Goal: Transaction & Acquisition: Purchase product/service

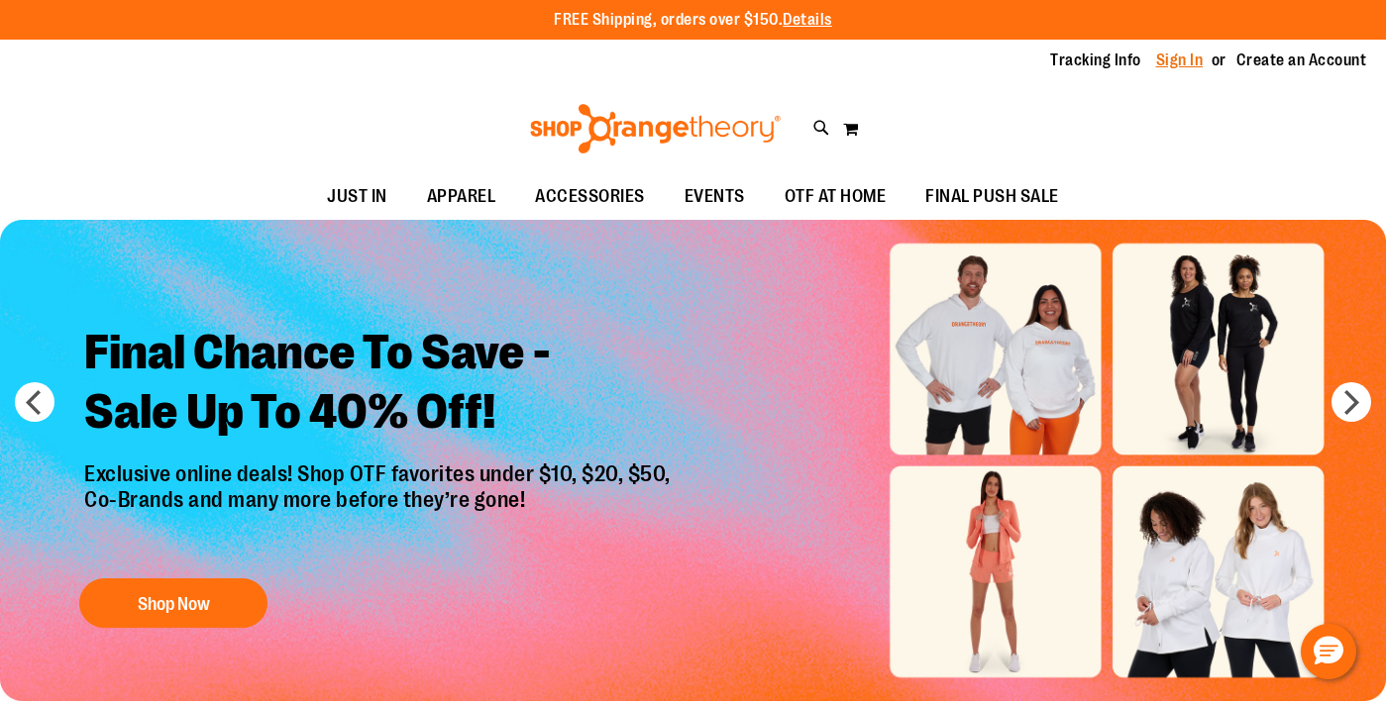
click at [1190, 63] on link "Sign In" at bounding box center [1180, 61] width 48 height 22
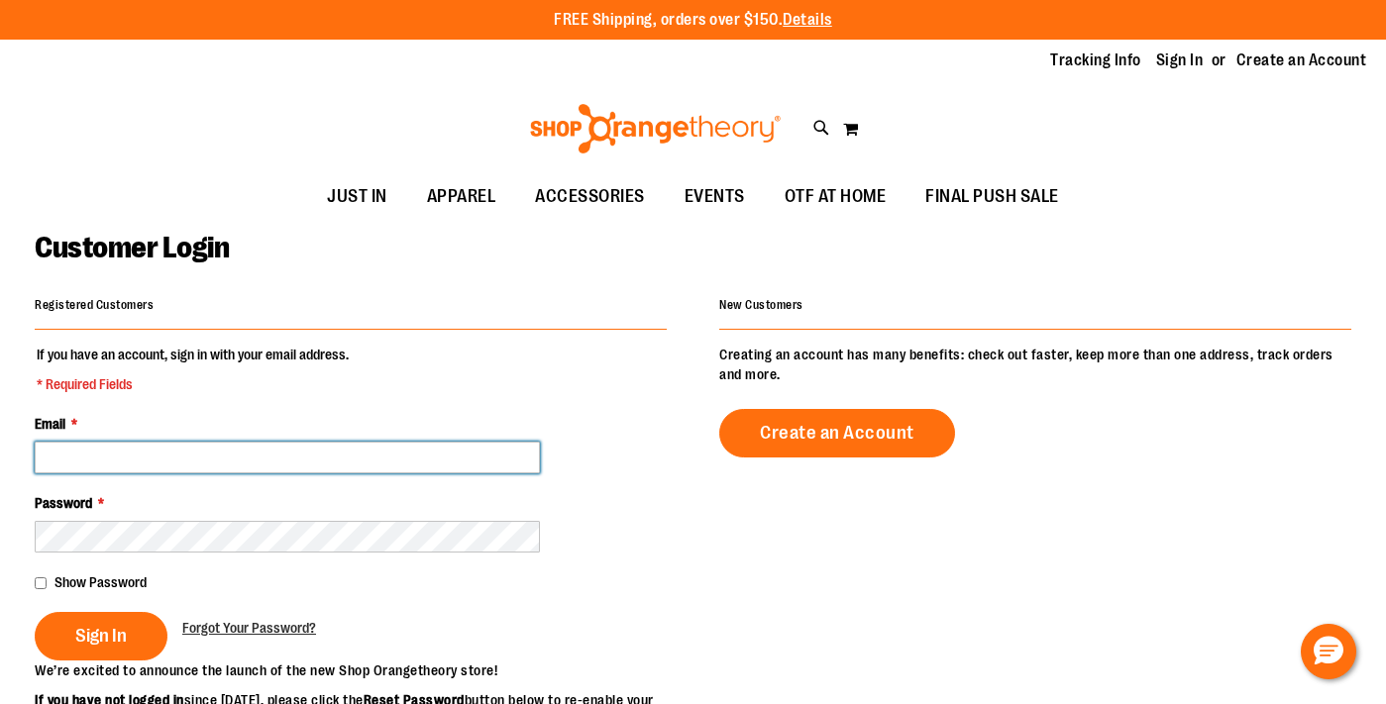
type input "**********"
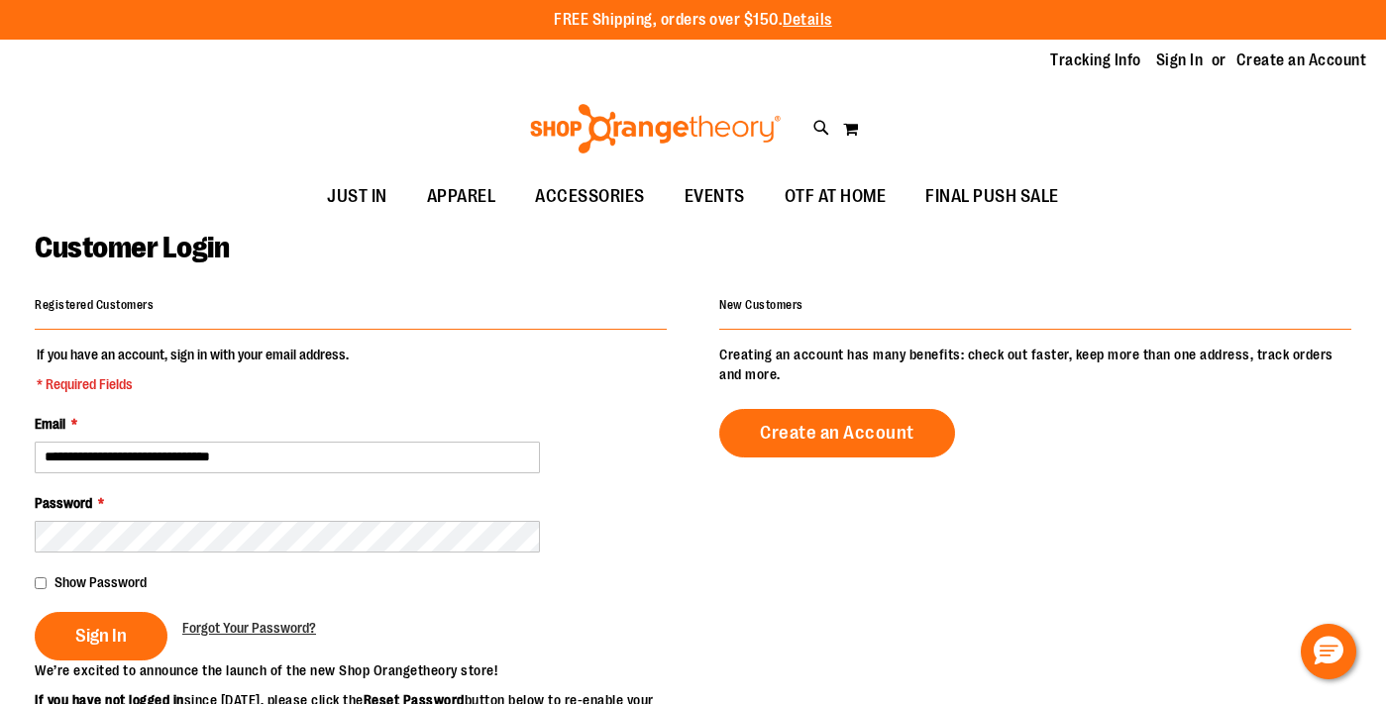
click at [78, 660] on fieldset "**********" at bounding box center [351, 503] width 632 height 316
click at [81, 650] on button "Sign In" at bounding box center [101, 636] width 133 height 49
click at [53, 626] on div "Sign In" at bounding box center [109, 636] width 148 height 49
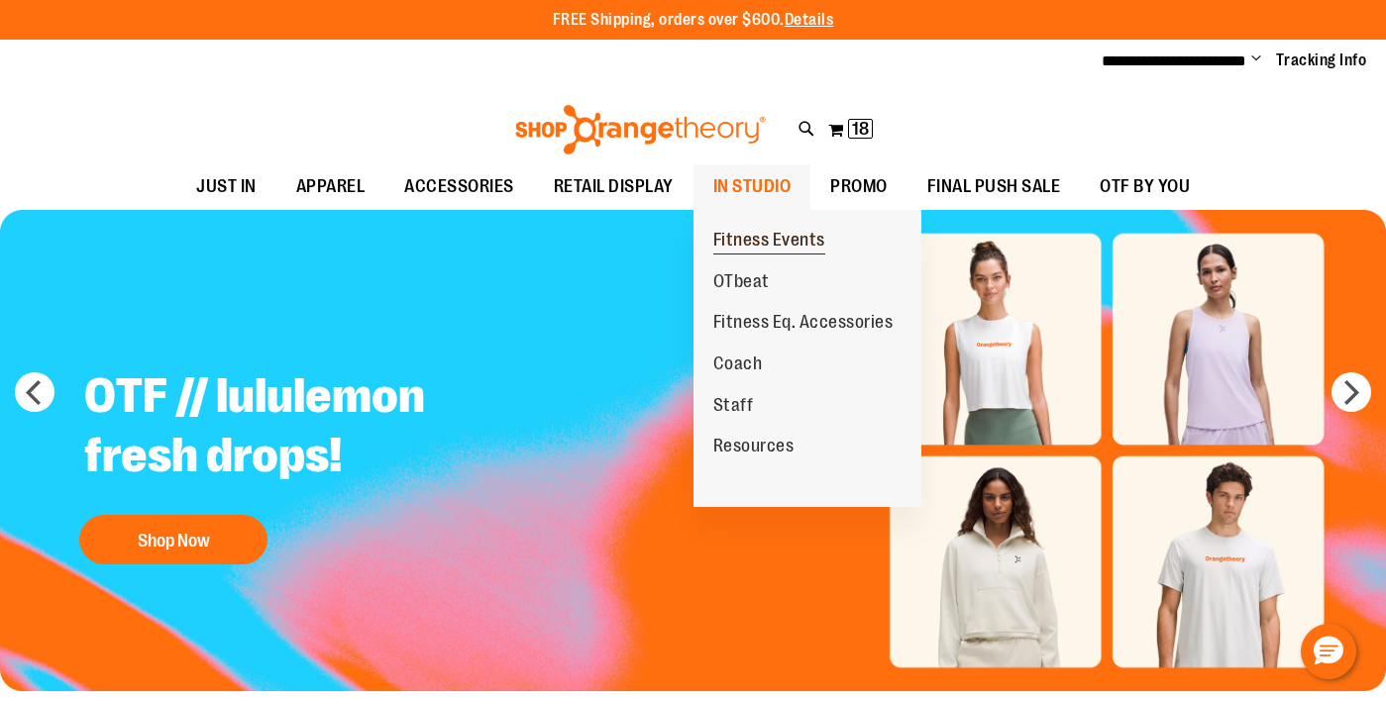
click at [745, 242] on span "Fitness Events" at bounding box center [769, 242] width 112 height 25
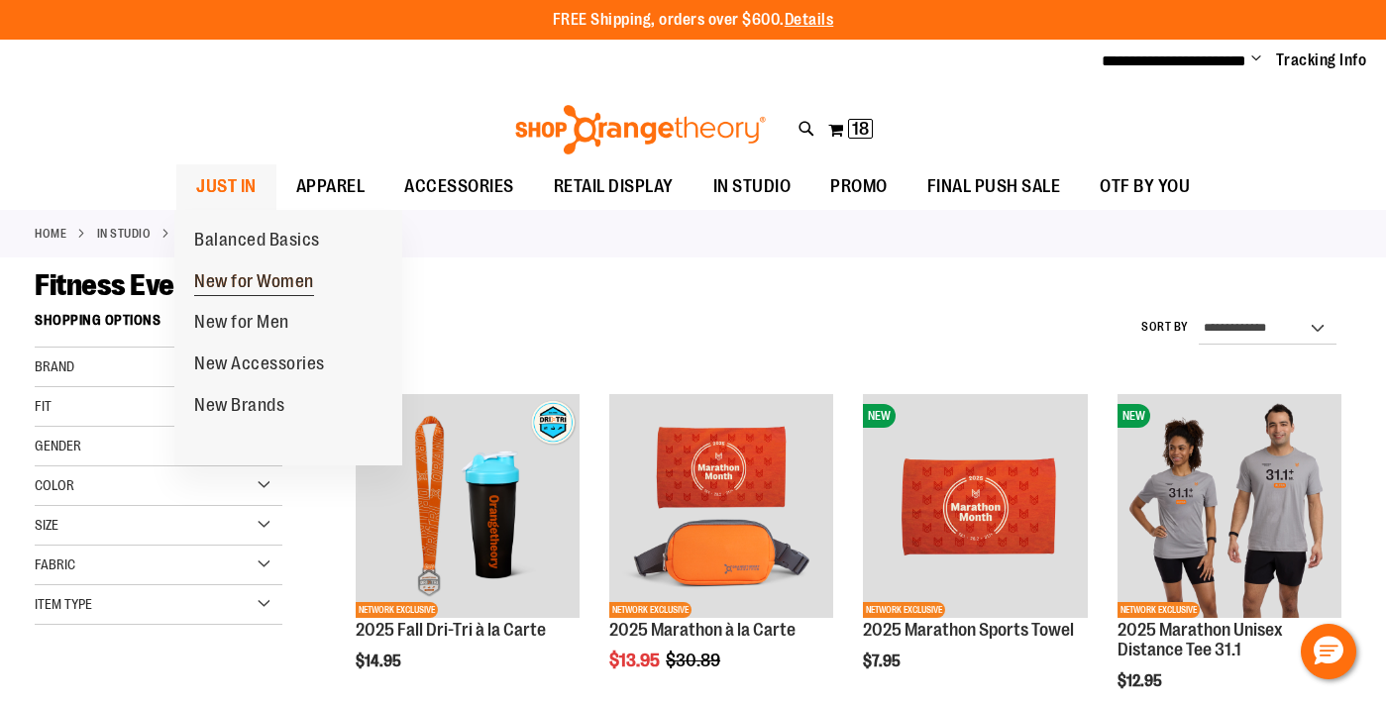
click at [223, 273] on span "New for Women" at bounding box center [254, 283] width 120 height 25
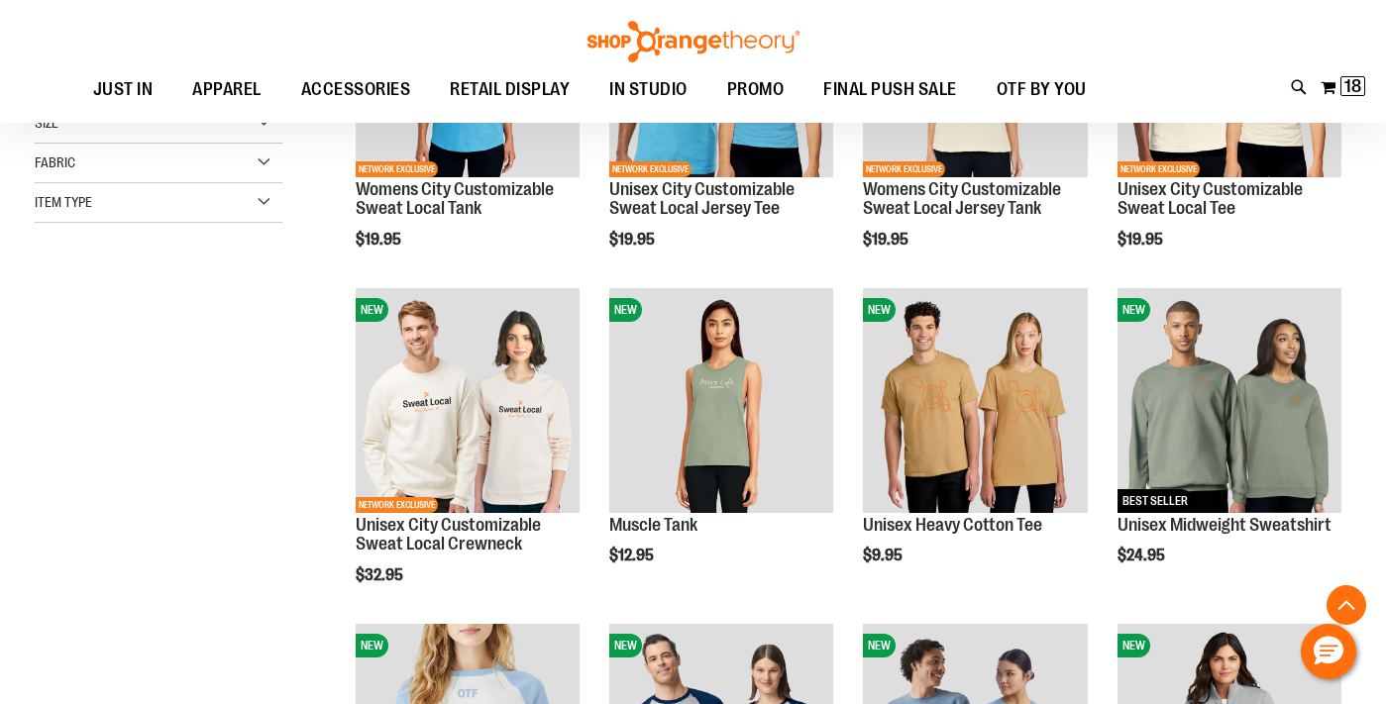
scroll to position [471, 1]
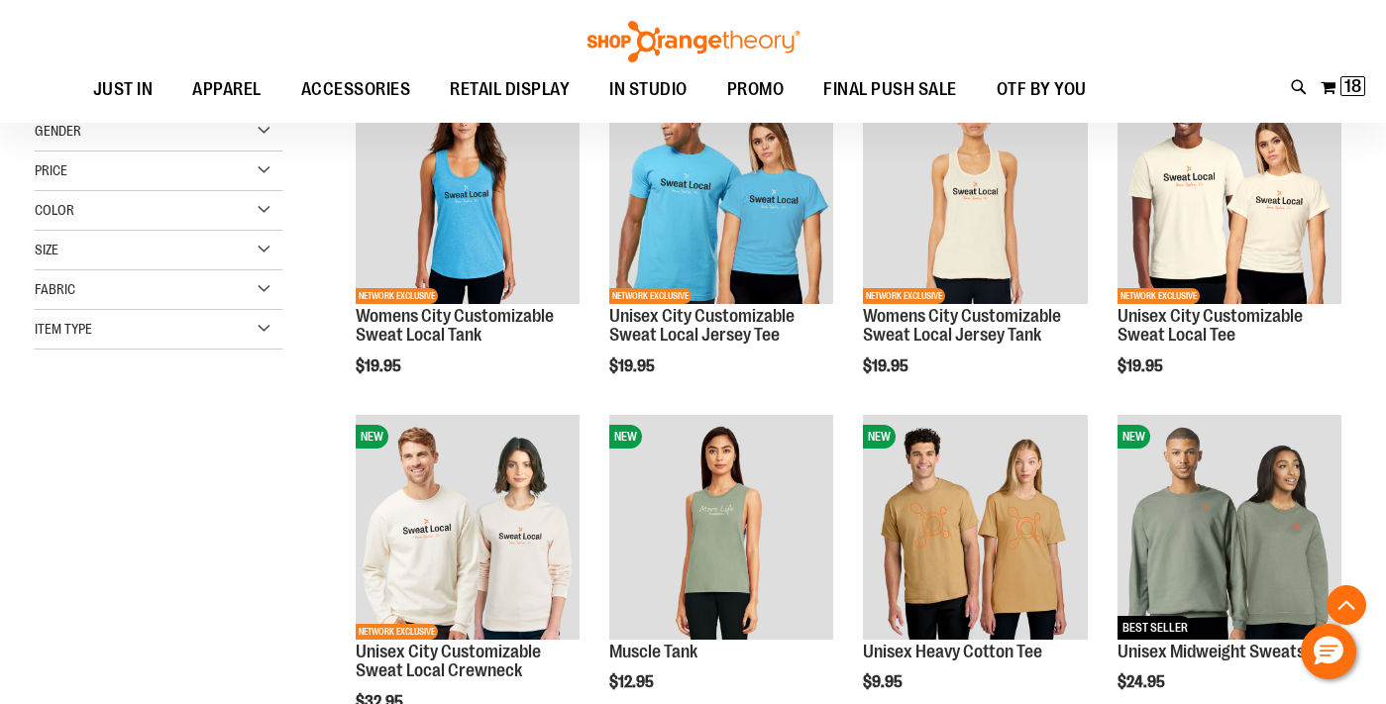
scroll to position [264, 0]
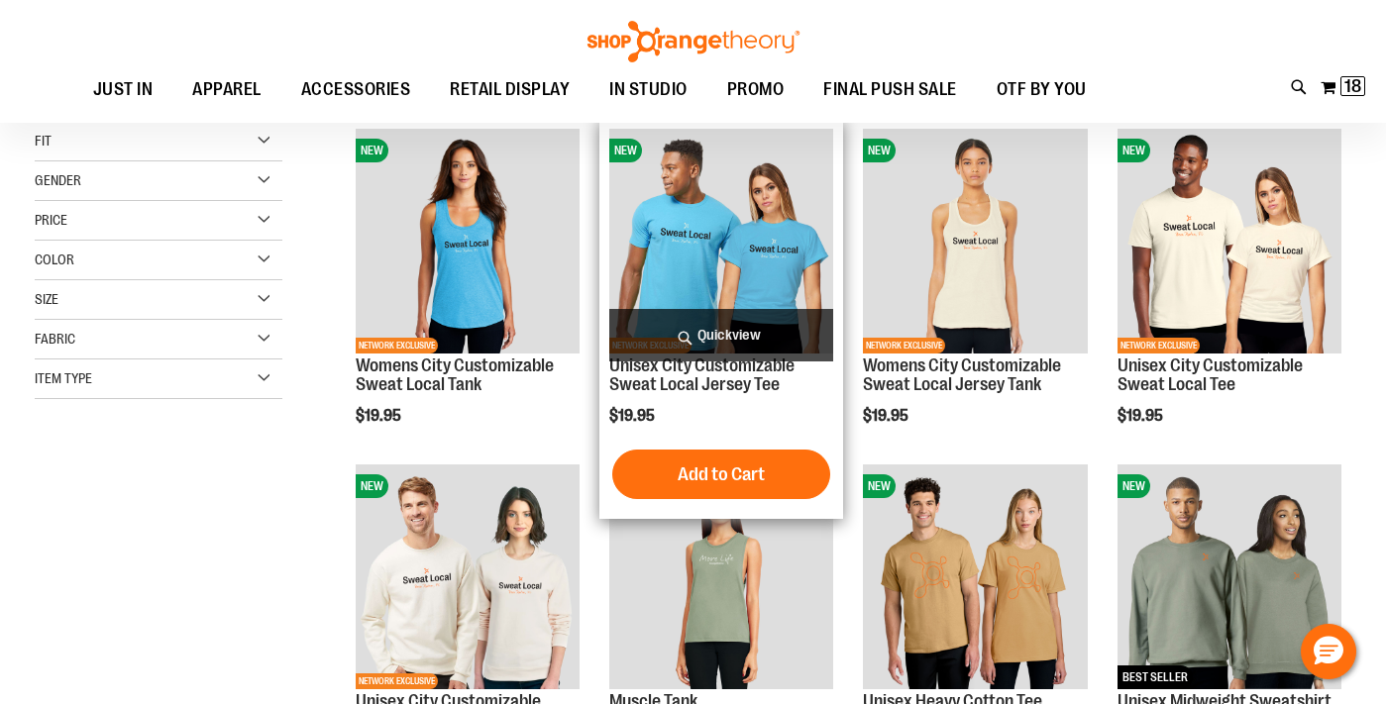
click at [696, 249] on img "product" at bounding box center [721, 241] width 224 height 224
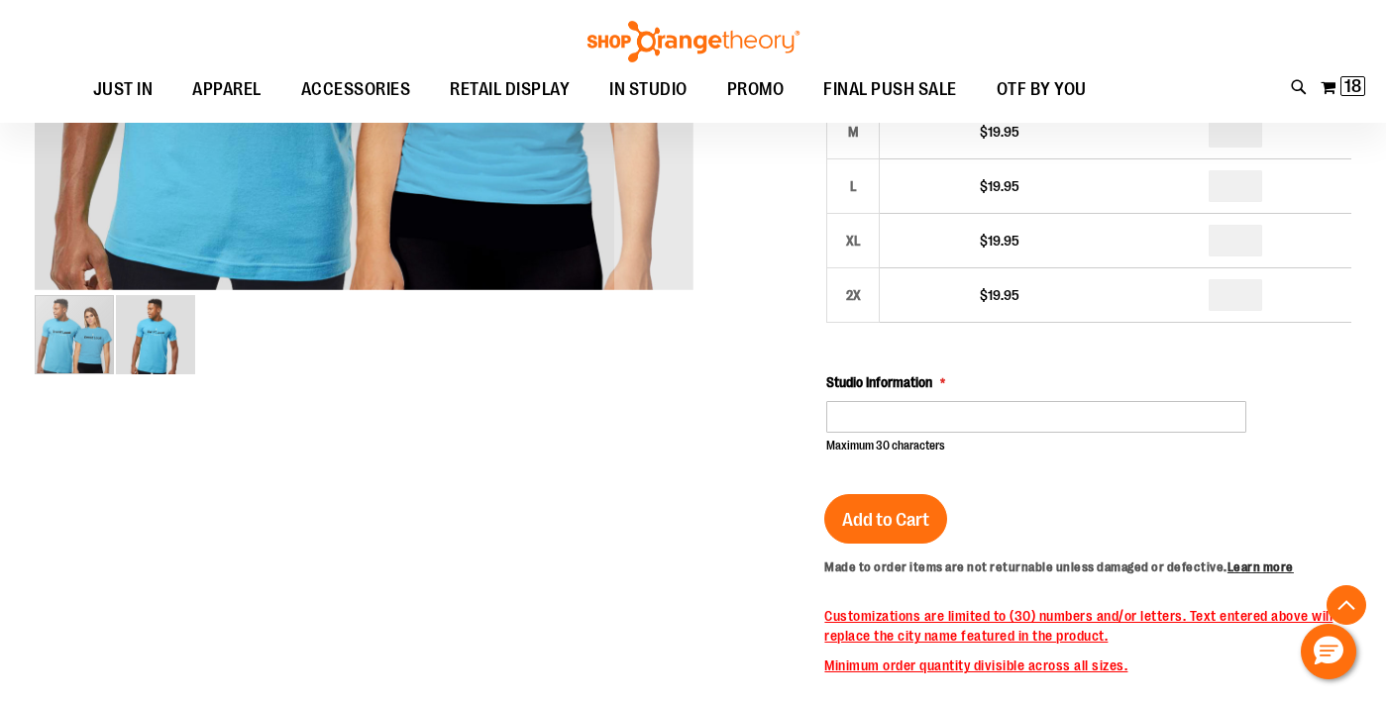
scroll to position [724, 0]
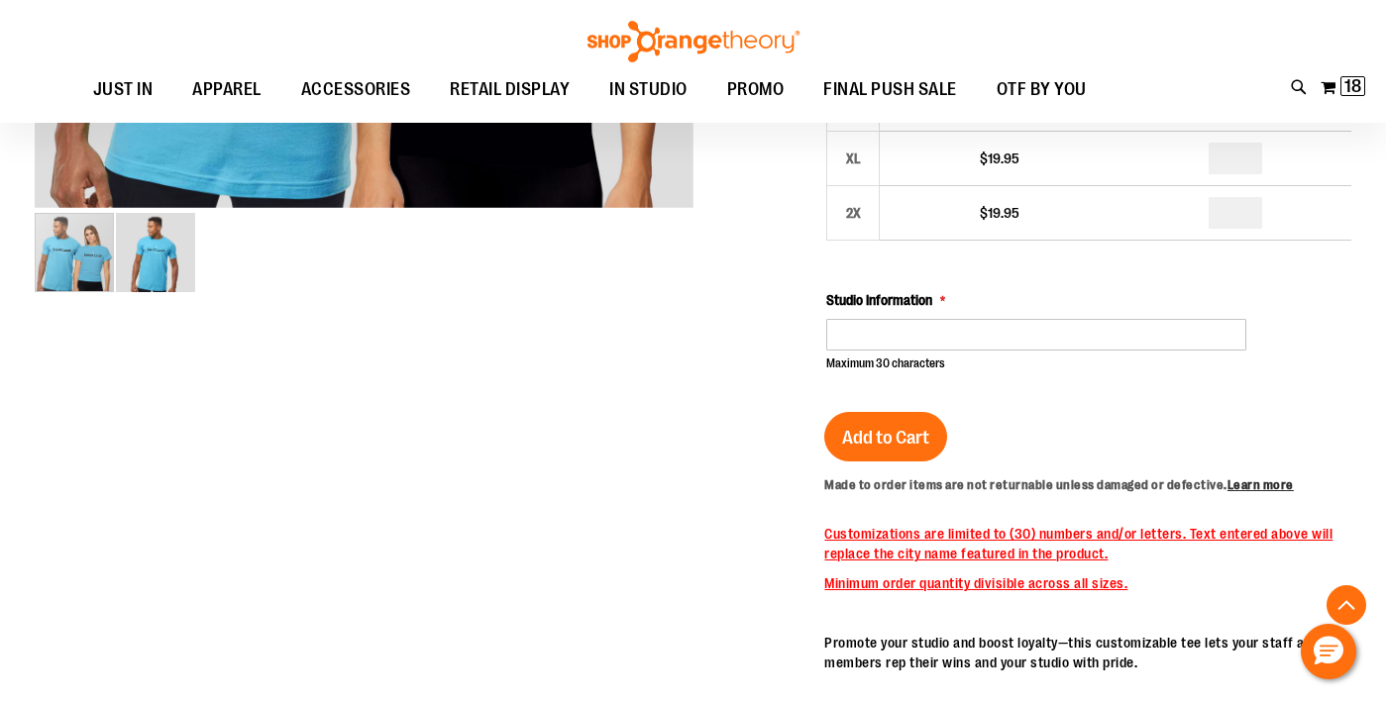
click at [456, 390] on div at bounding box center [693, 345] width 1317 height 1586
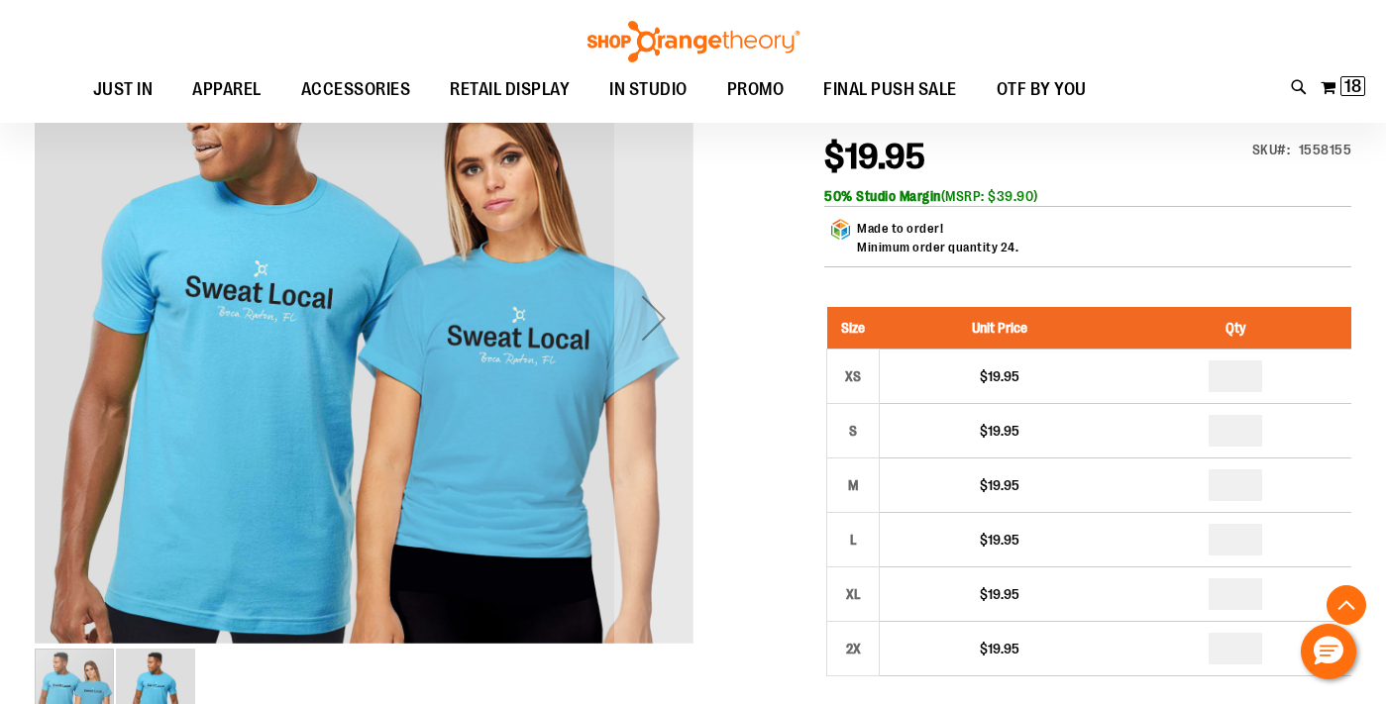
scroll to position [277, 0]
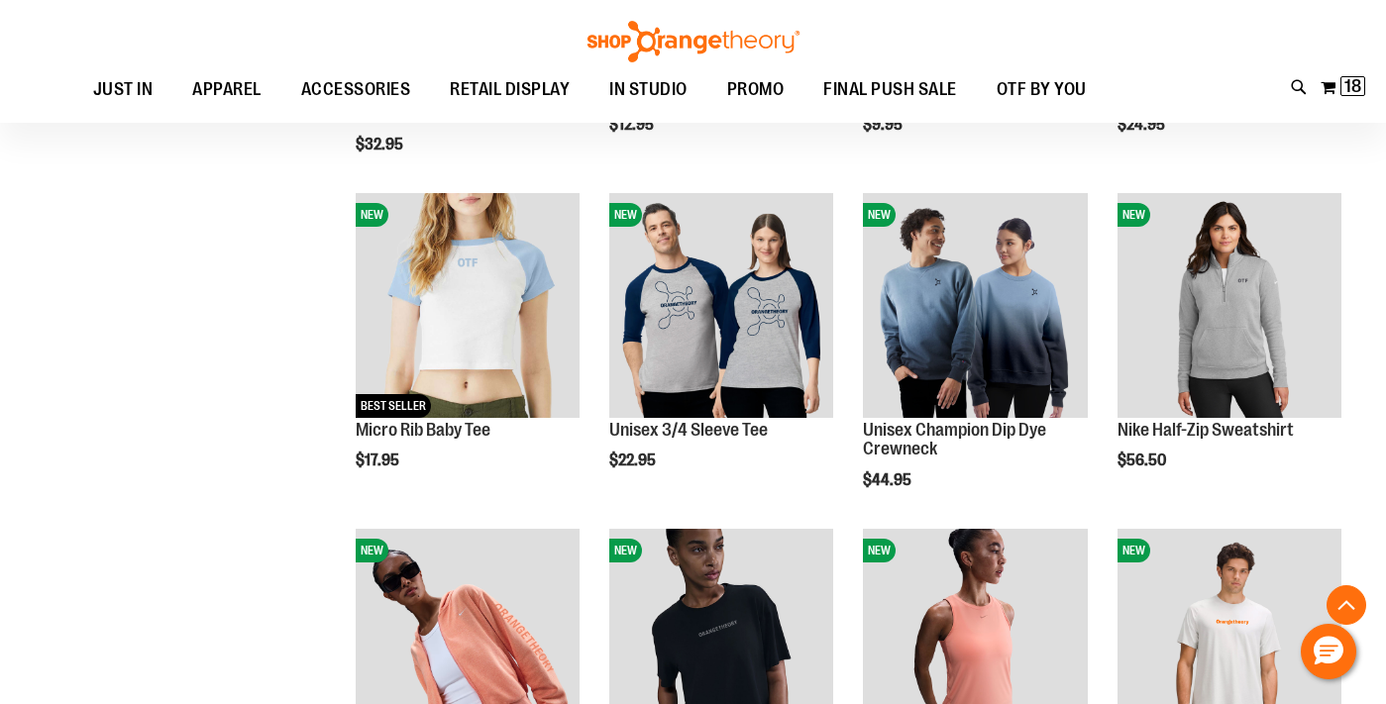
scroll to position [1251, 0]
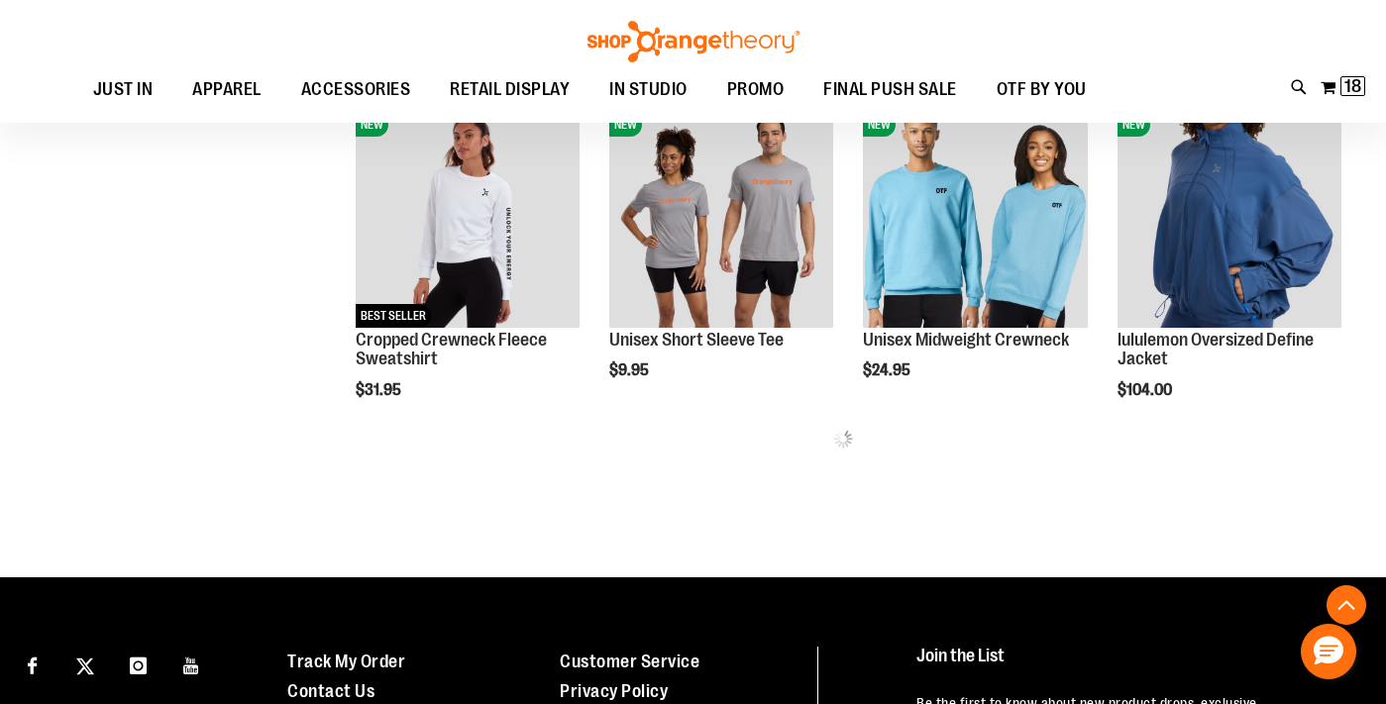
scroll to position [1739, 0]
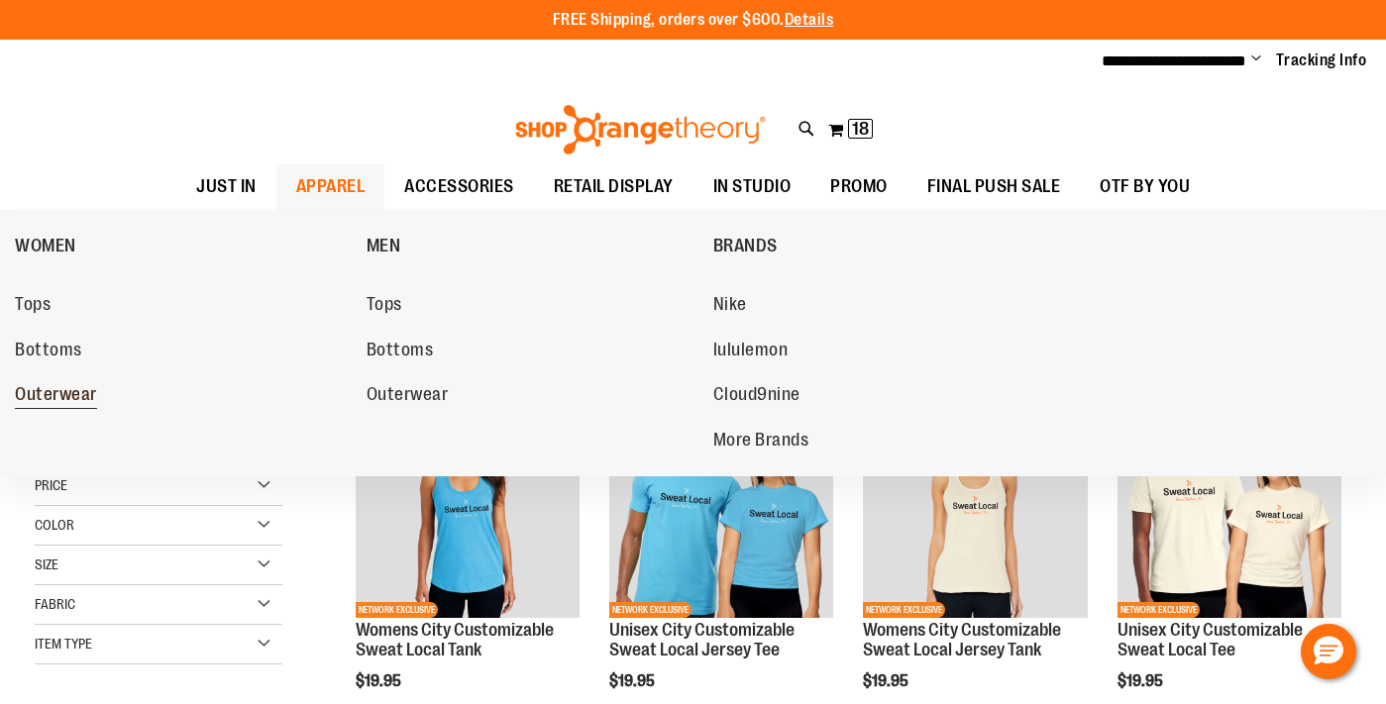
click at [68, 385] on span "Outerwear" at bounding box center [56, 396] width 82 height 25
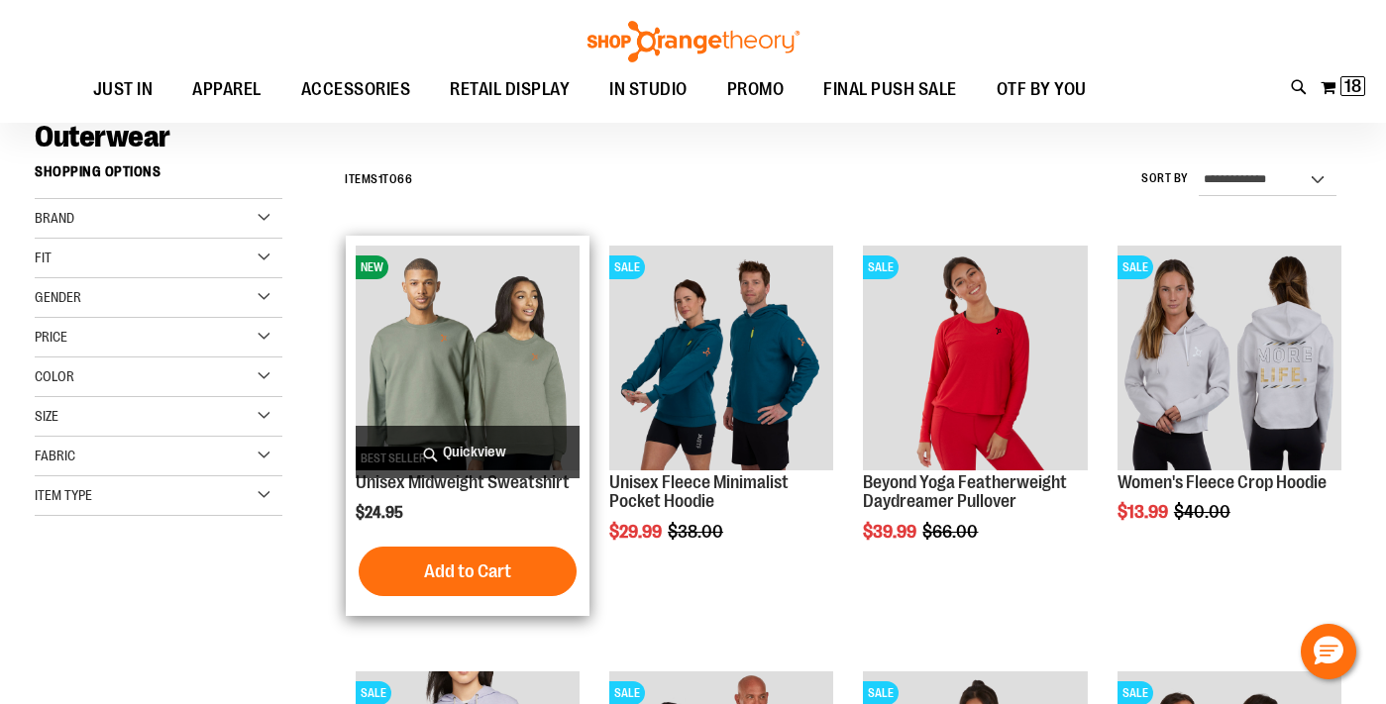
scroll to position [187, 0]
